Goal: Task Accomplishment & Management: Use online tool/utility

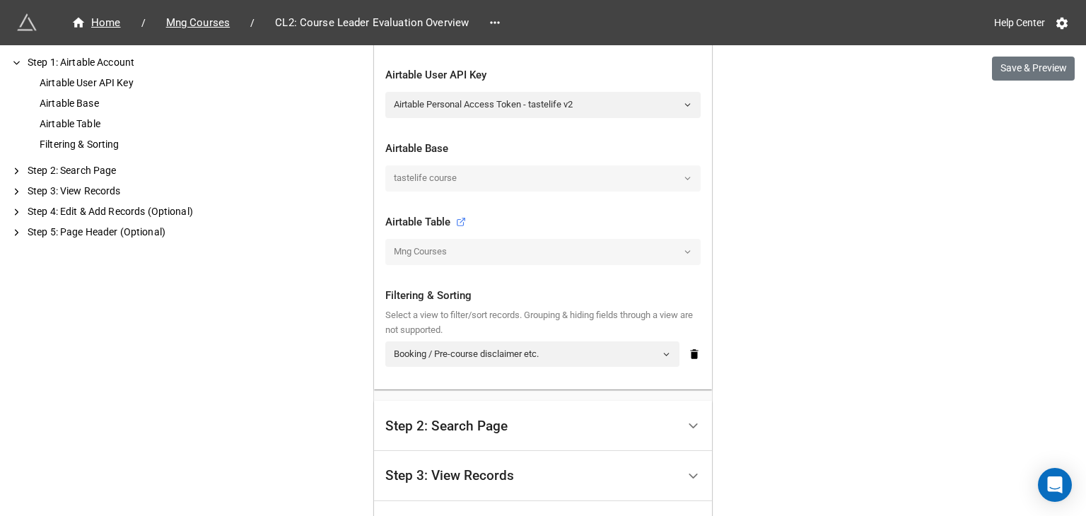
scroll to position [471, 0]
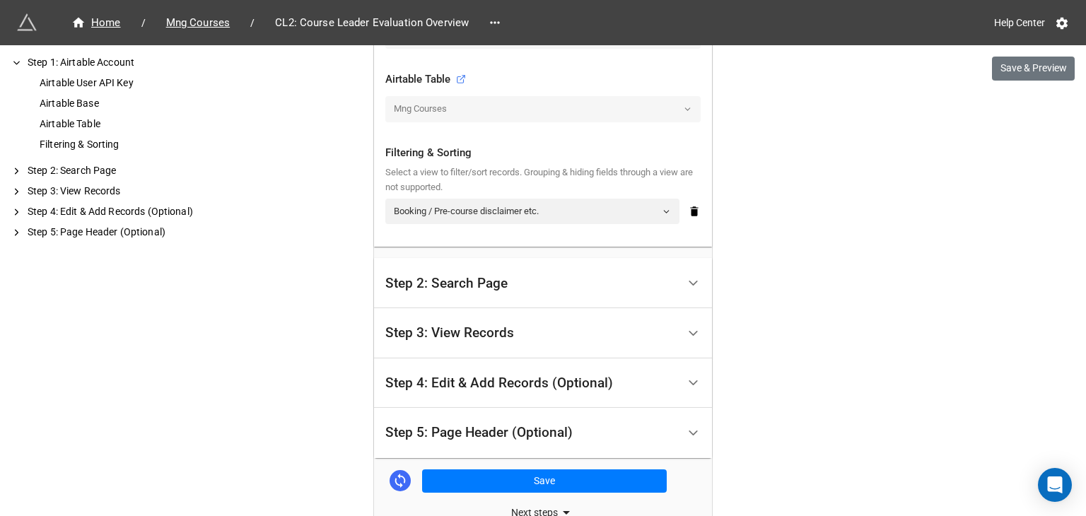
click at [695, 283] on icon at bounding box center [693, 283] width 15 height 15
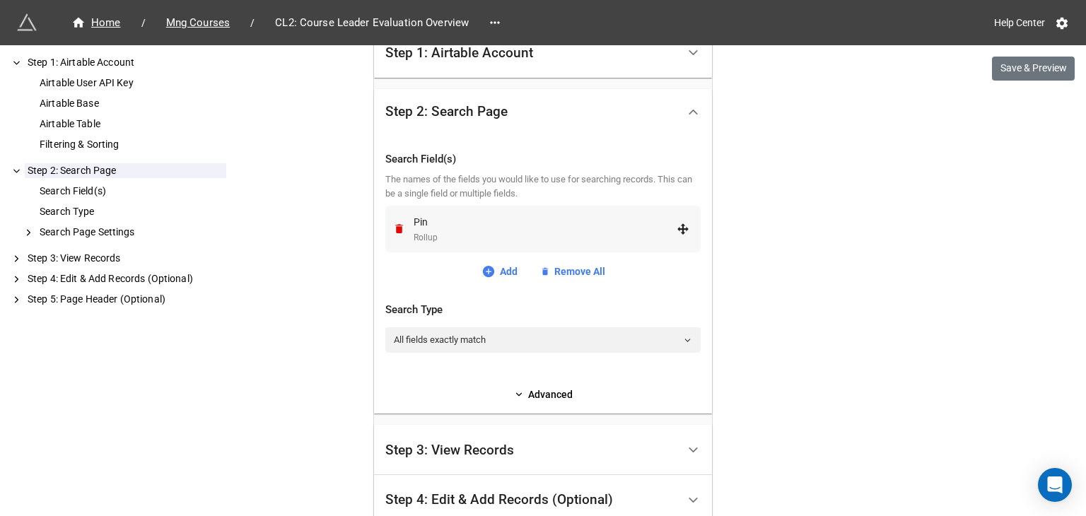
scroll to position [334, 0]
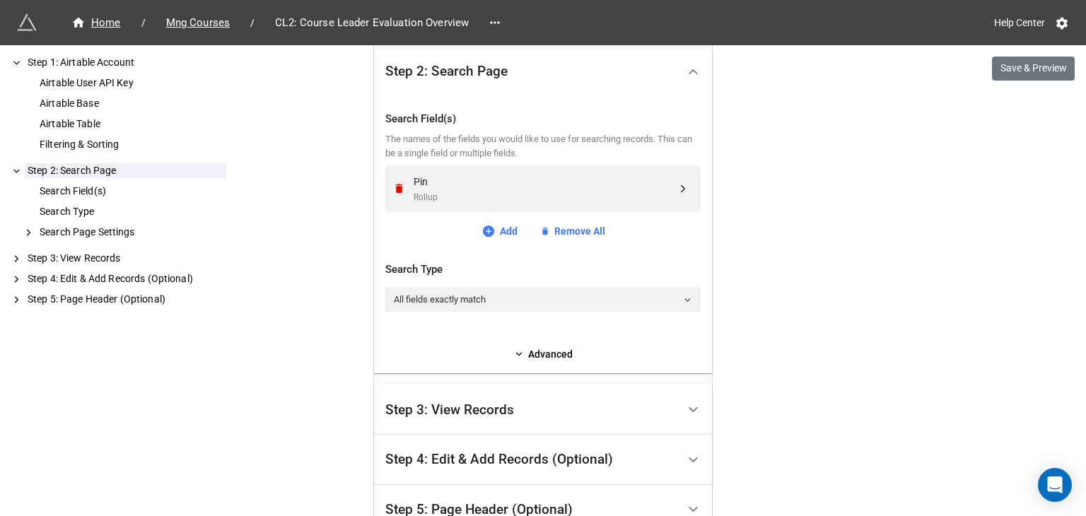
click at [688, 399] on div at bounding box center [693, 410] width 32 height 32
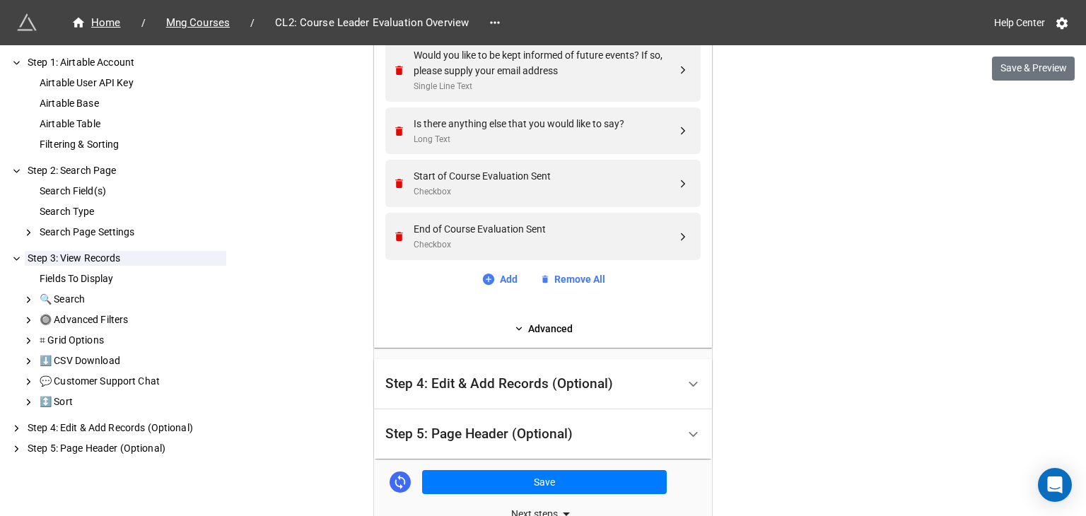
scroll to position [2219, 0]
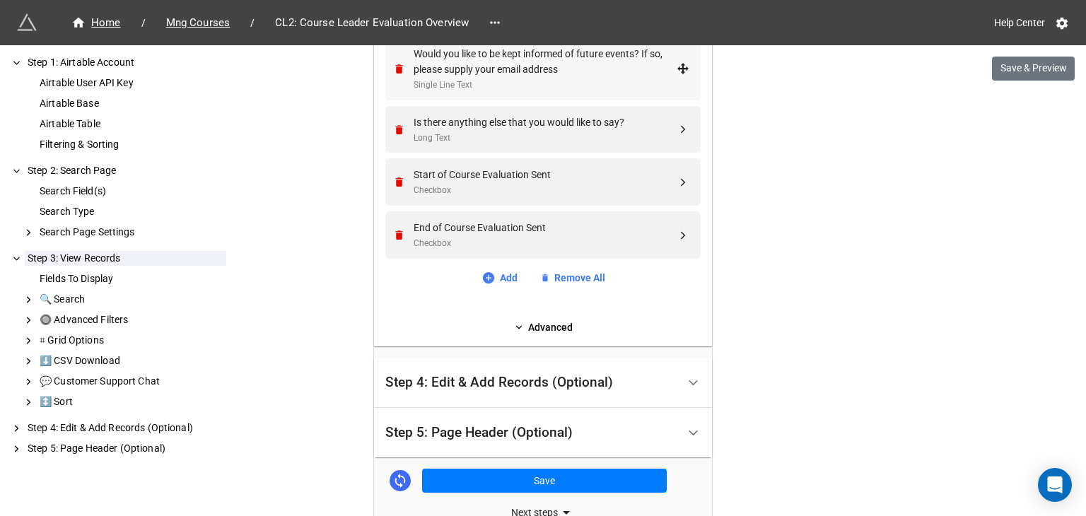
drag, startPoint x: 546, startPoint y: 174, endPoint x: 542, endPoint y: 67, distance: 106.8
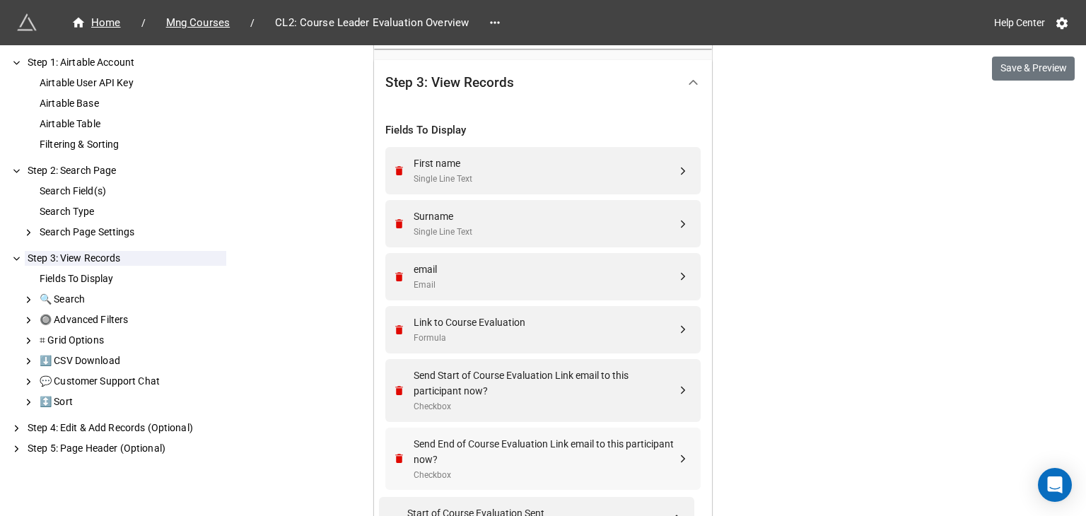
scroll to position [389, 0]
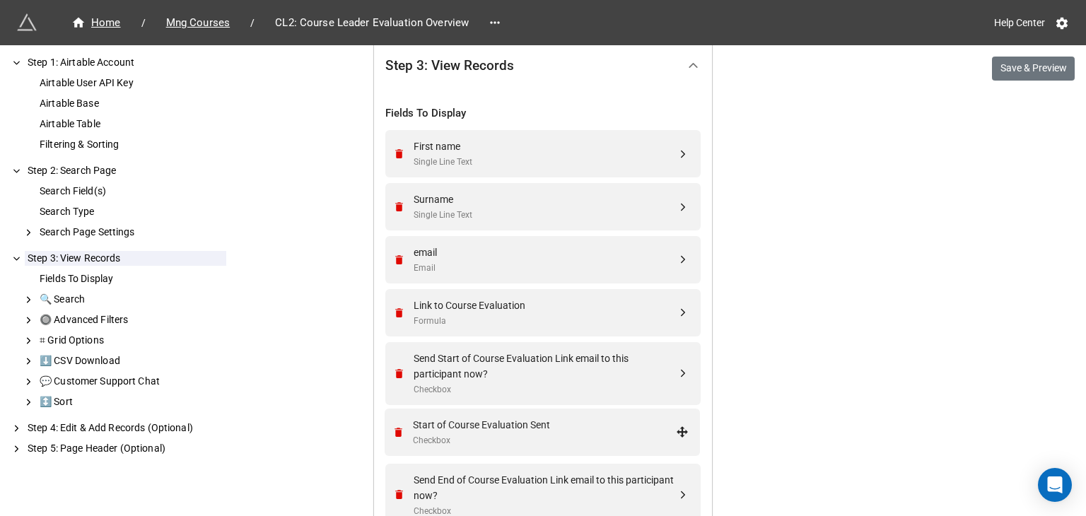
drag, startPoint x: 691, startPoint y: 182, endPoint x: 679, endPoint y: 431, distance: 249.1
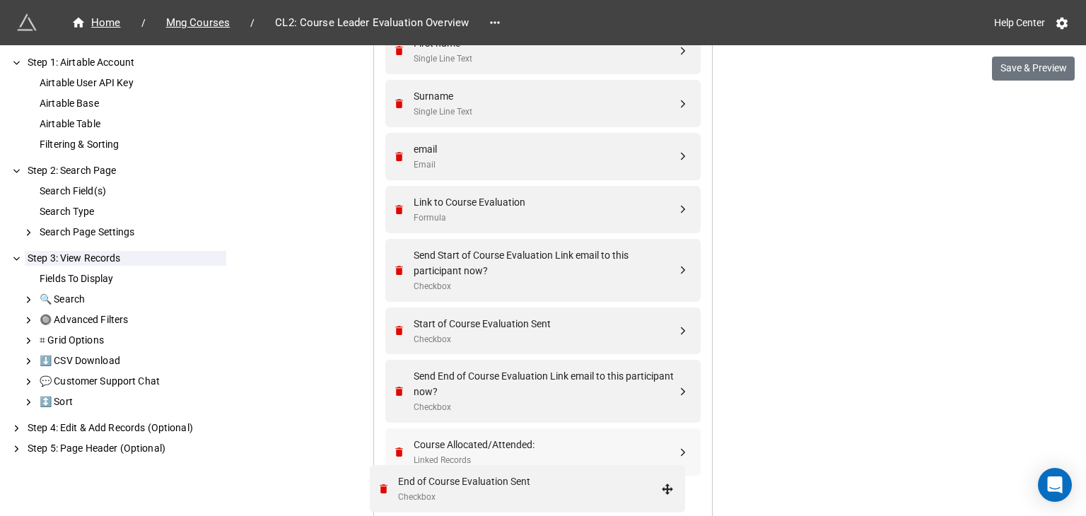
scroll to position [515, 0]
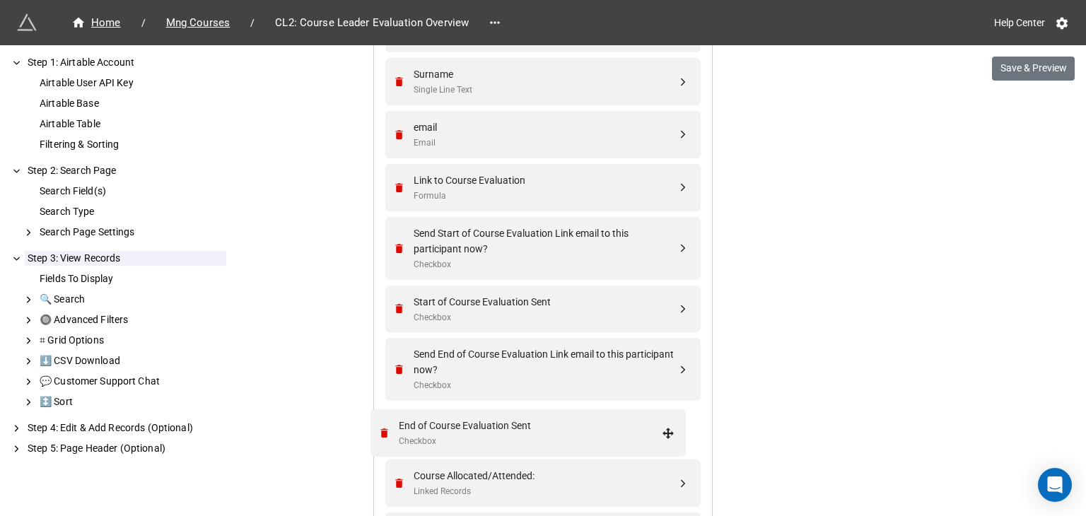
drag, startPoint x: 679, startPoint y: 380, endPoint x: 668, endPoint y: 428, distance: 48.7
click at [1029, 69] on button "Save & Preview" at bounding box center [1033, 69] width 83 height 24
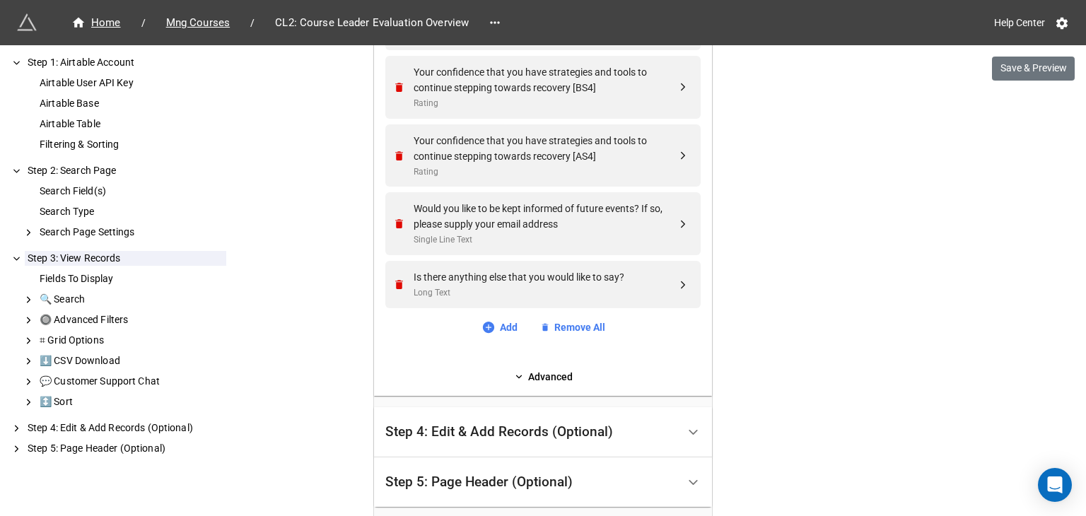
scroll to position [2400, 0]
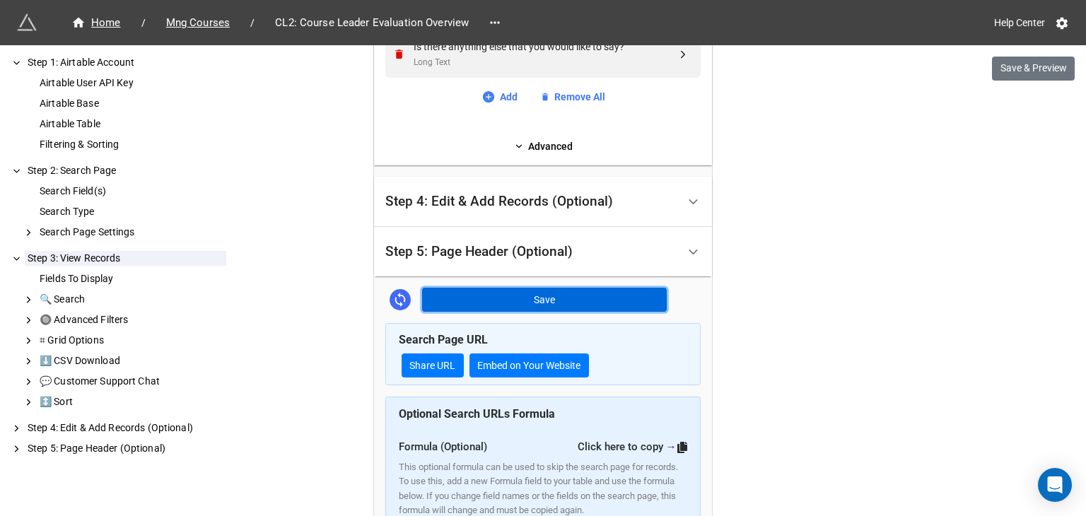
click at [638, 299] on button "Save" at bounding box center [544, 300] width 245 height 24
